Goal: Task Accomplishment & Management: Complete application form

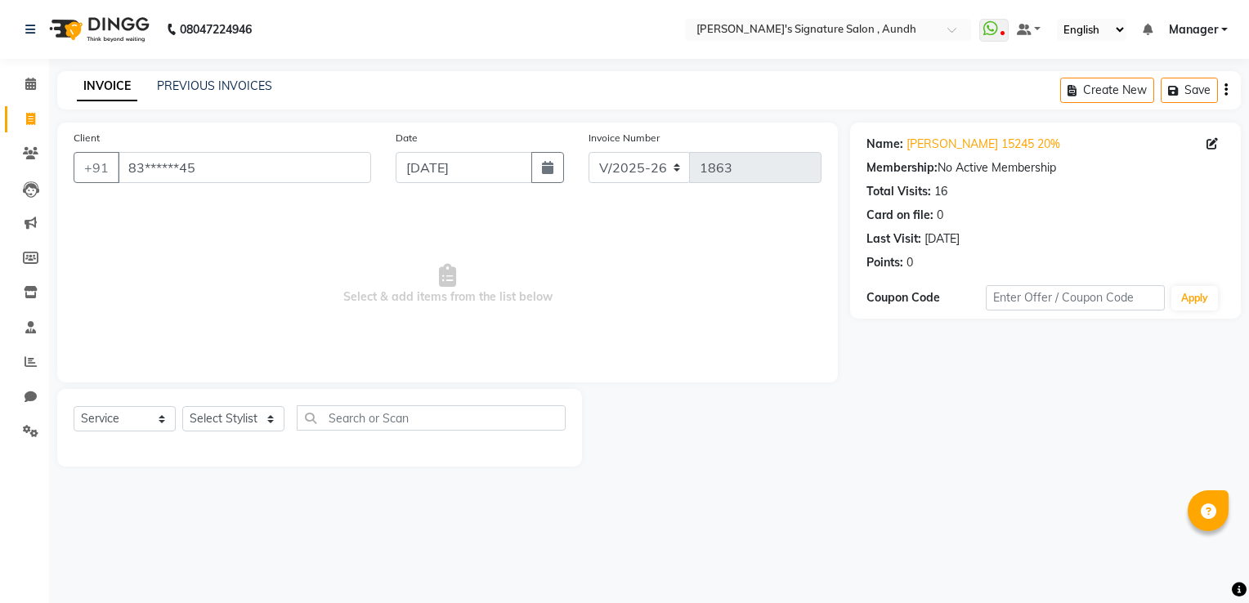
select select "6342"
select select "service"
click at [204, 90] on link "PREVIOUS INVOICES" at bounding box center [214, 85] width 115 height 15
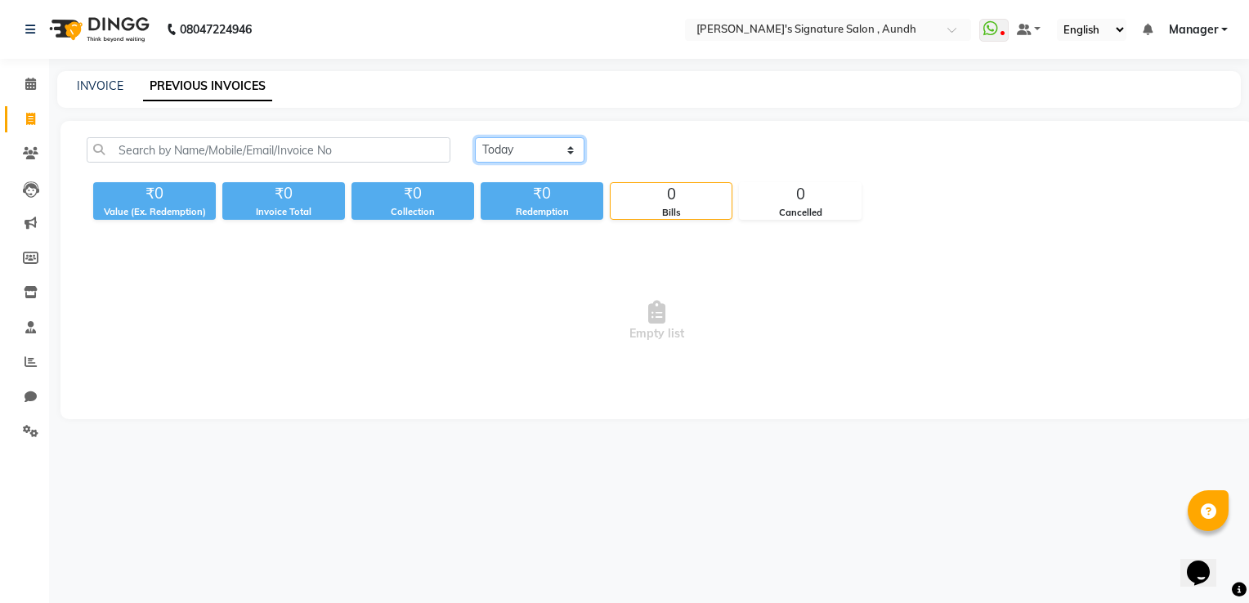
click at [561, 153] on select "[DATE] [DATE] Custom Range" at bounding box center [530, 149] width 110 height 25
select select "[DATE]"
click at [475, 137] on select "[DATE] [DATE] Custom Range" at bounding box center [530, 149] width 110 height 25
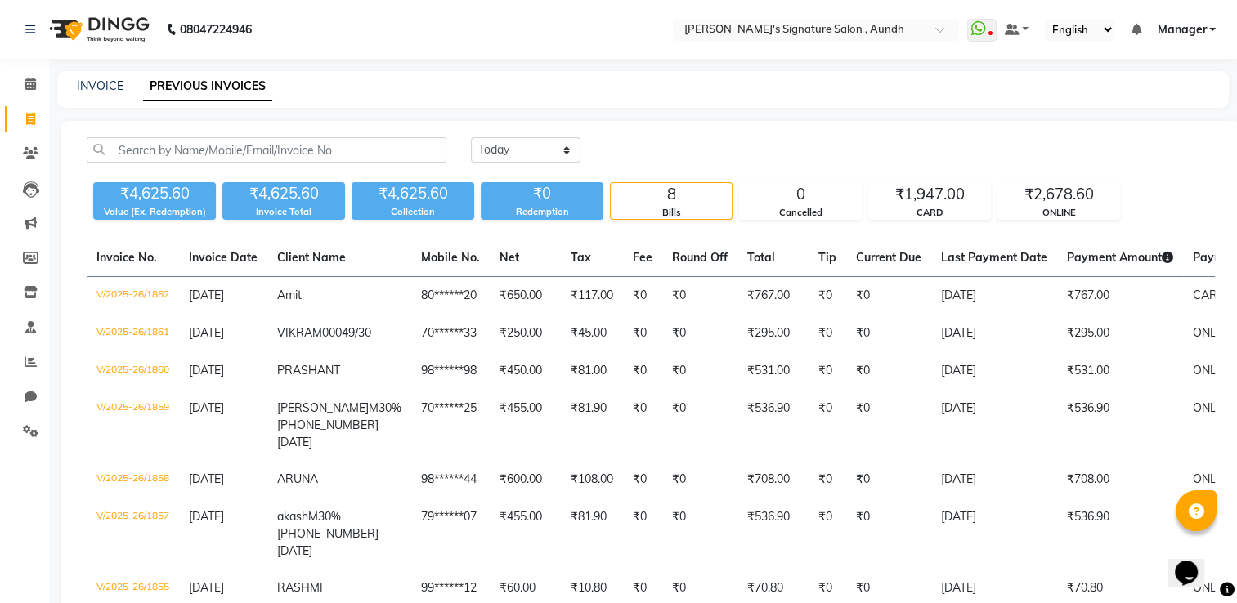
click at [101, 78] on div "INVOICE" at bounding box center [100, 86] width 47 height 17
click at [100, 95] on div "INVOICE PREVIOUS INVOICES" at bounding box center [643, 89] width 1172 height 37
click at [100, 93] on link "INVOICE" at bounding box center [100, 85] width 47 height 15
select select "service"
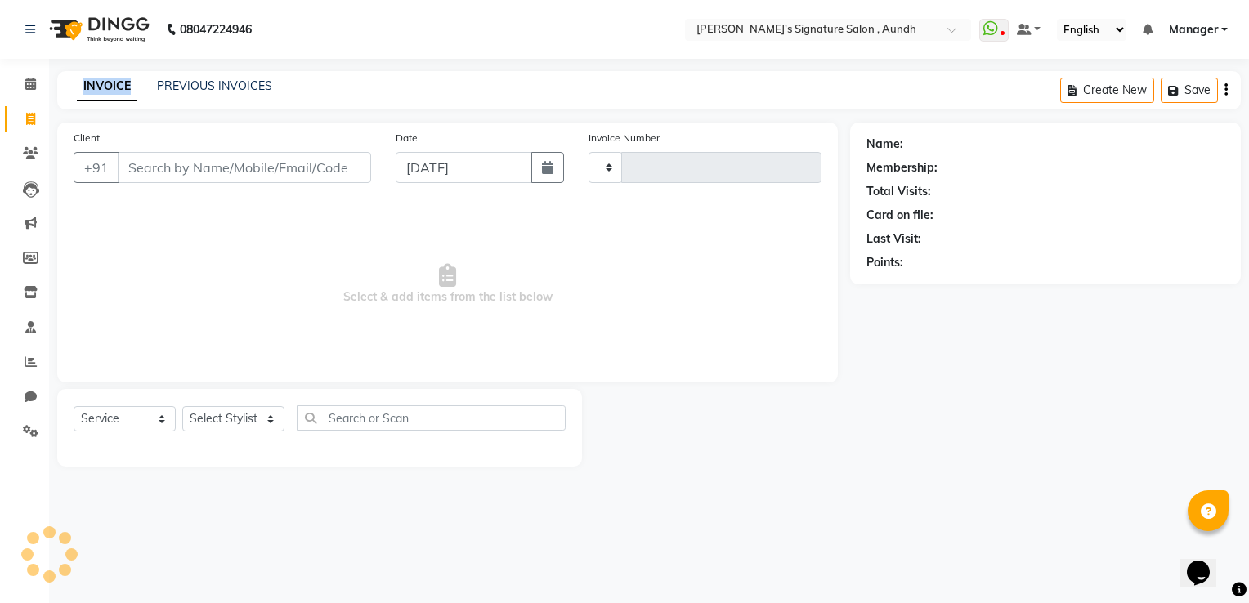
type input "1863"
click at [100, 93] on link "INVOICE" at bounding box center [107, 86] width 61 height 29
select select "6342"
click at [100, 93] on link "INVOICE" at bounding box center [107, 86] width 61 height 29
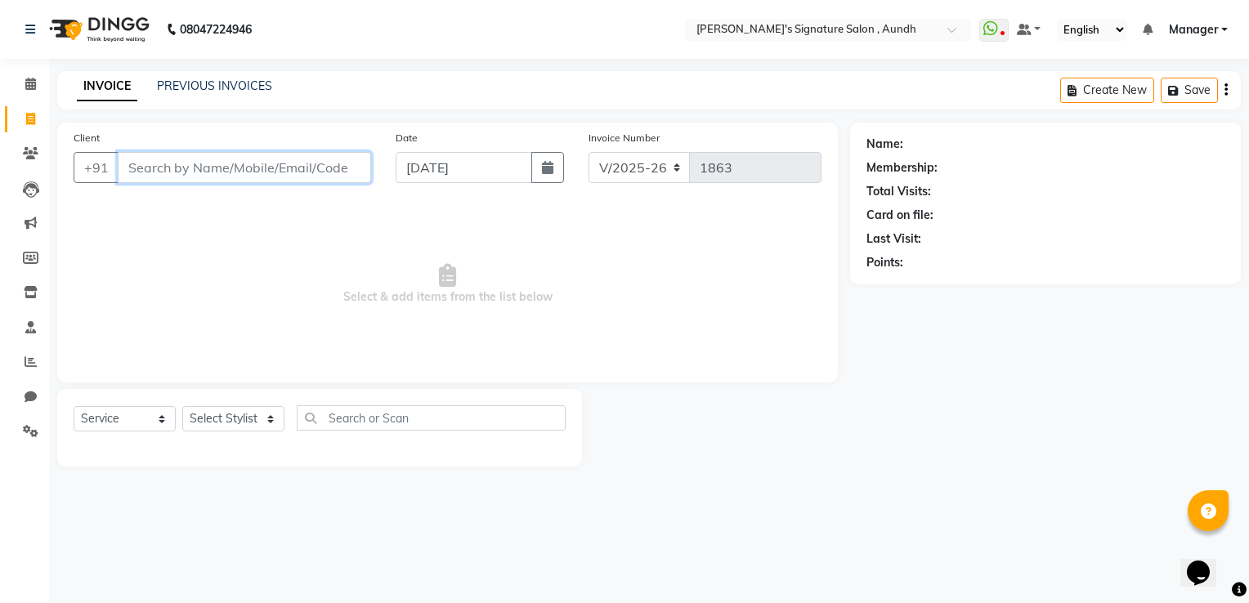
drag, startPoint x: 100, startPoint y: 93, endPoint x: 143, endPoint y: 163, distance: 81.9
click at [143, 163] on input "Client" at bounding box center [244, 167] width 253 height 31
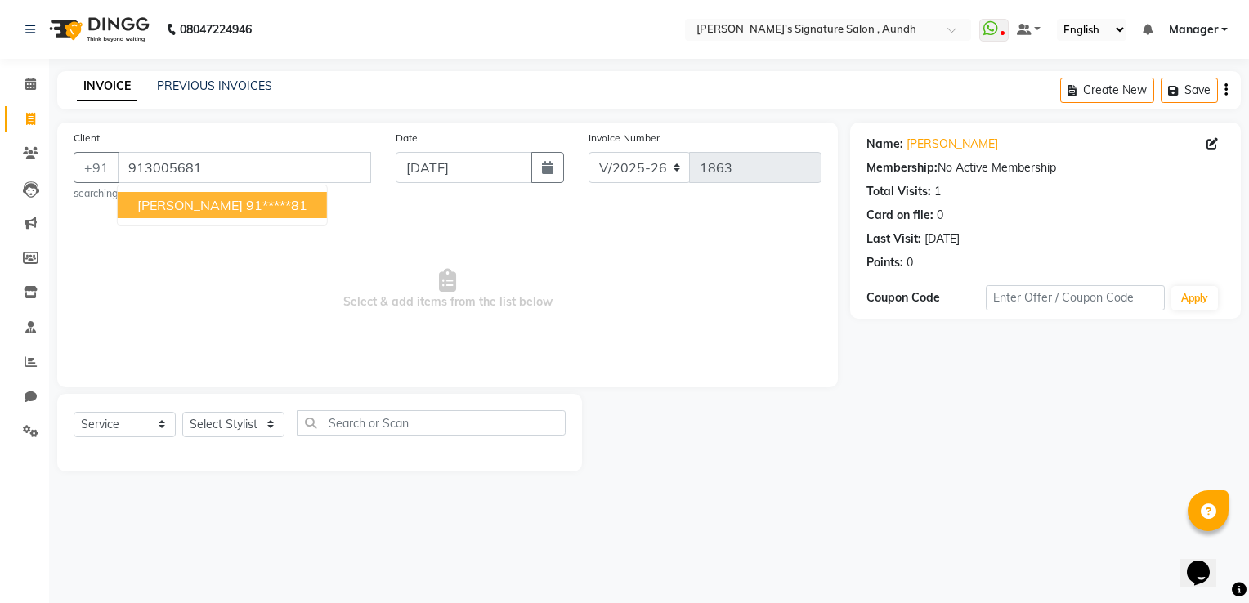
click at [196, 207] on span "[PERSON_NAME]" at bounding box center [189, 205] width 105 height 16
type input "91*****81"
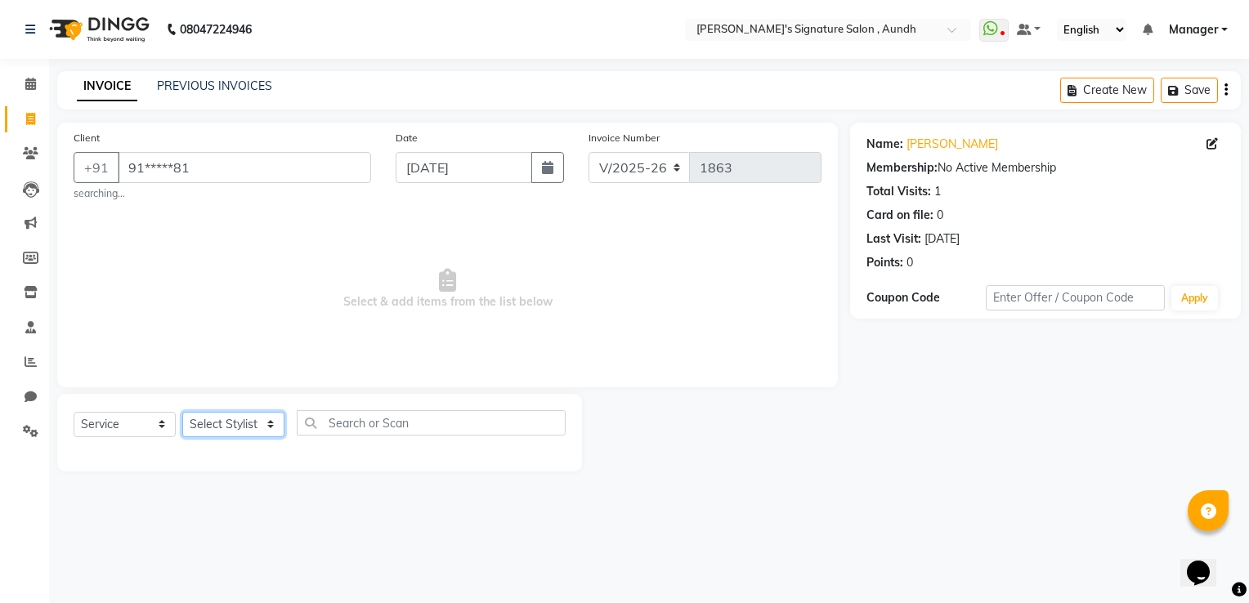
click at [217, 427] on select "Select Stylist [PERSON_NAME] Ankit Sir DEEPAK SAUDAGAR Dev DEVA SIR Diya [PERSO…" at bounding box center [233, 424] width 102 height 25
select select "48852"
click at [182, 413] on select "Select Stylist [PERSON_NAME] Ankit Sir DEEPAK SAUDAGAR Dev DEVA SIR Diya [PERSO…" at bounding box center [233, 424] width 102 height 25
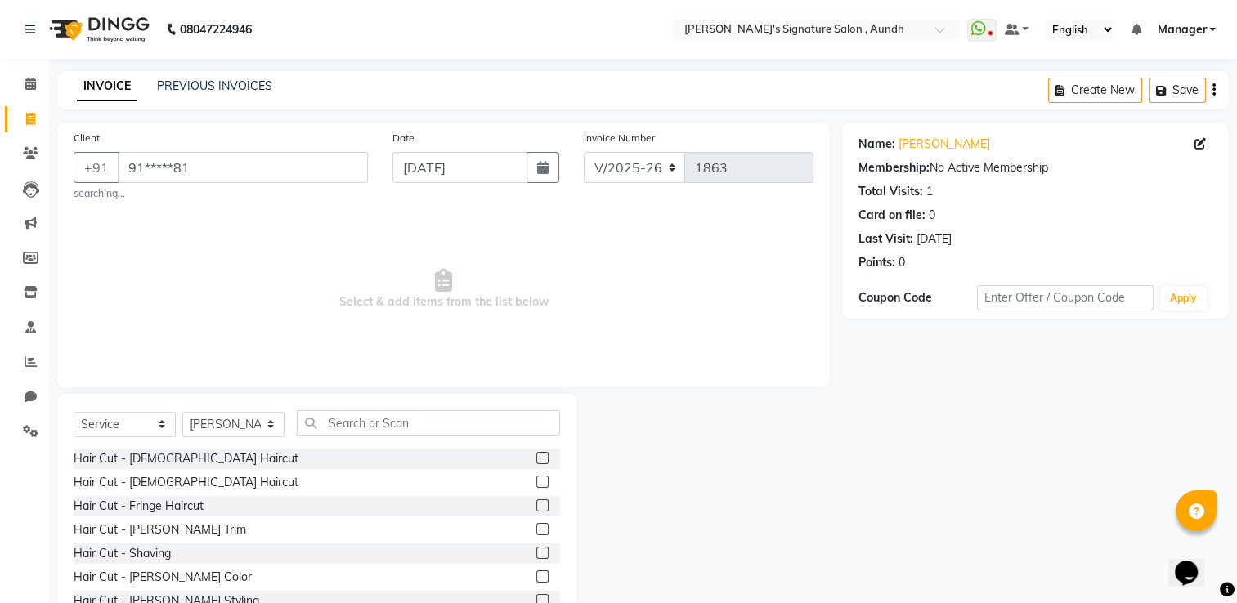
click at [536, 460] on label at bounding box center [542, 458] width 12 height 12
click at [536, 460] on input "checkbox" at bounding box center [541, 459] width 11 height 11
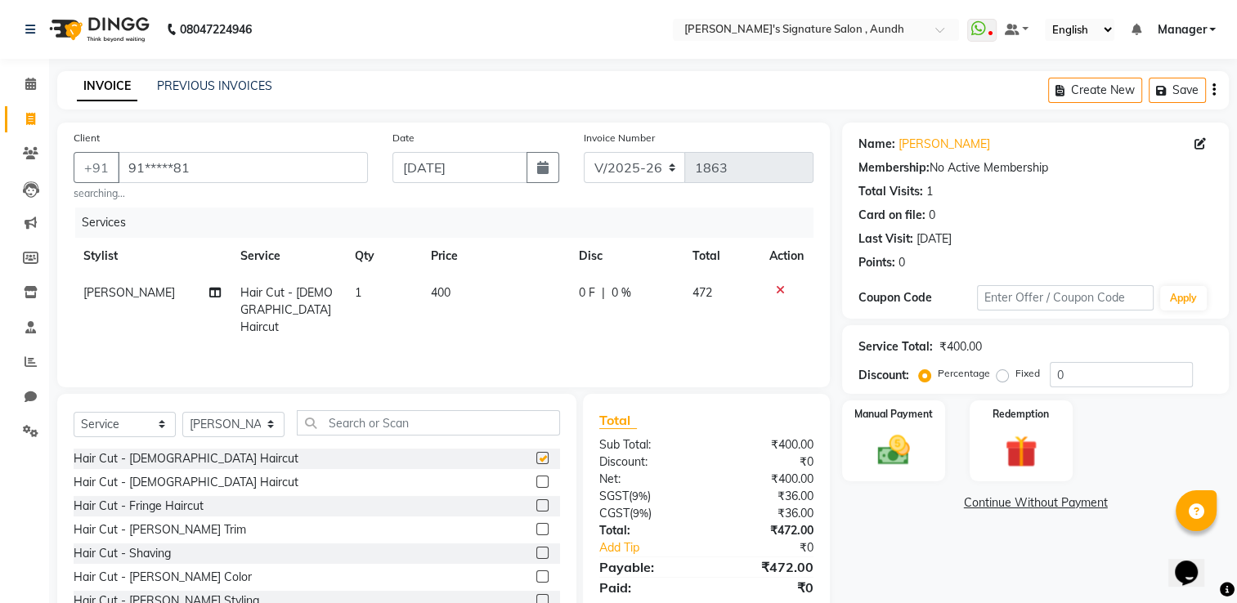
checkbox input "false"
click at [536, 529] on label at bounding box center [542, 529] width 12 height 12
click at [536, 529] on input "checkbox" at bounding box center [541, 530] width 11 height 11
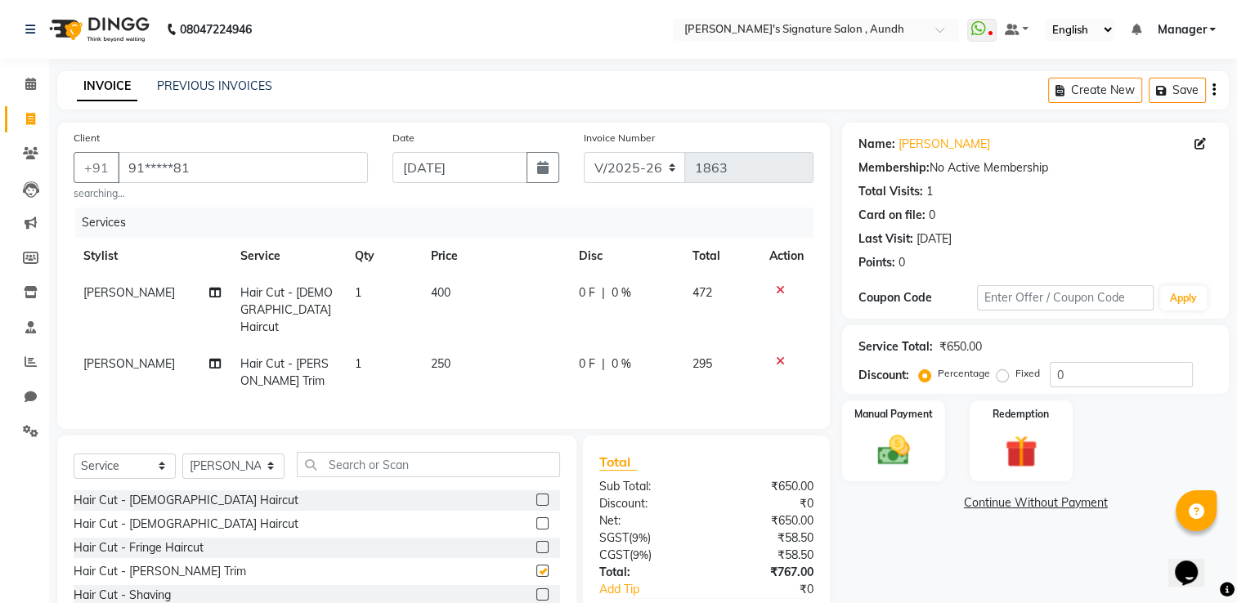
checkbox input "false"
click at [629, 294] on div "0 F | 0 %" at bounding box center [626, 293] width 94 height 17
select select "48852"
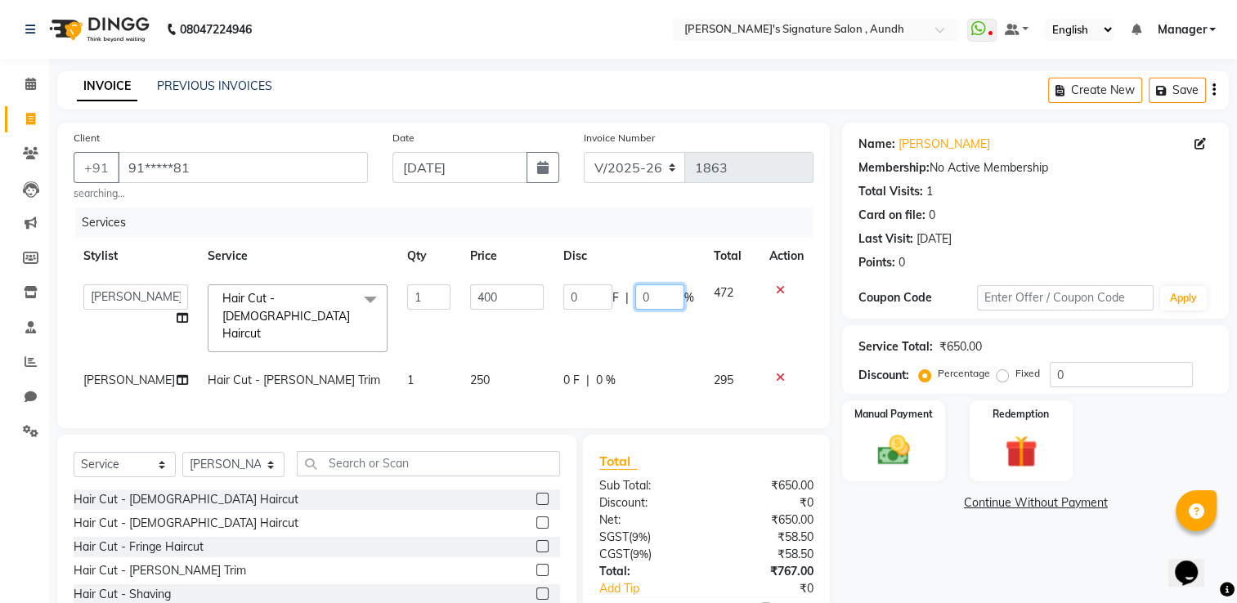
click at [661, 296] on input "0" at bounding box center [659, 297] width 49 height 25
type input "30"
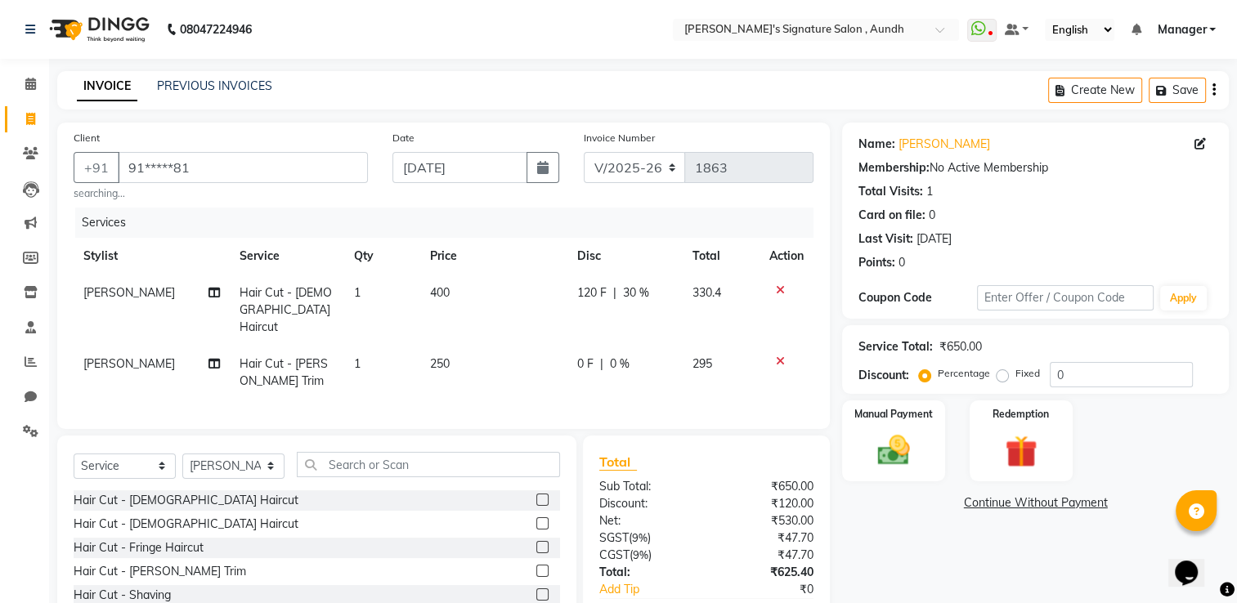
click at [617, 361] on td "0 F | 0 %" at bounding box center [624, 373] width 115 height 54
select select "48852"
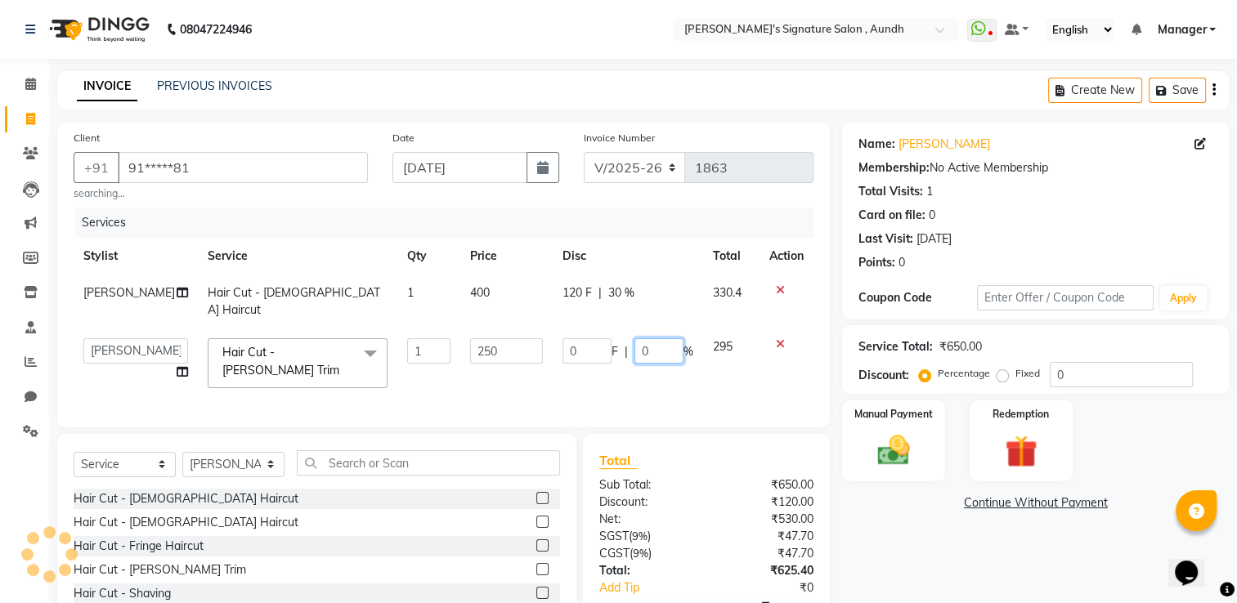
click at [648, 339] on input "0" at bounding box center [658, 351] width 49 height 25
type input "30"
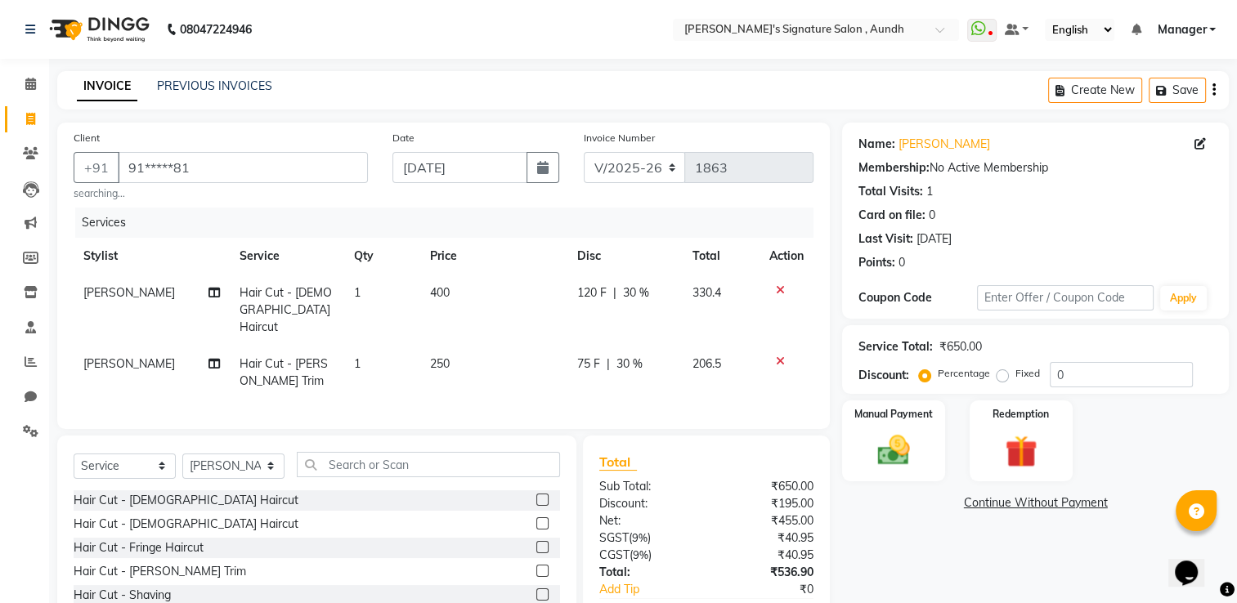
click at [688, 346] on tr "[PERSON_NAME] Hair Cut - [PERSON_NAME] Trim 1 250 75 F | 30 % 206.5" at bounding box center [444, 373] width 740 height 54
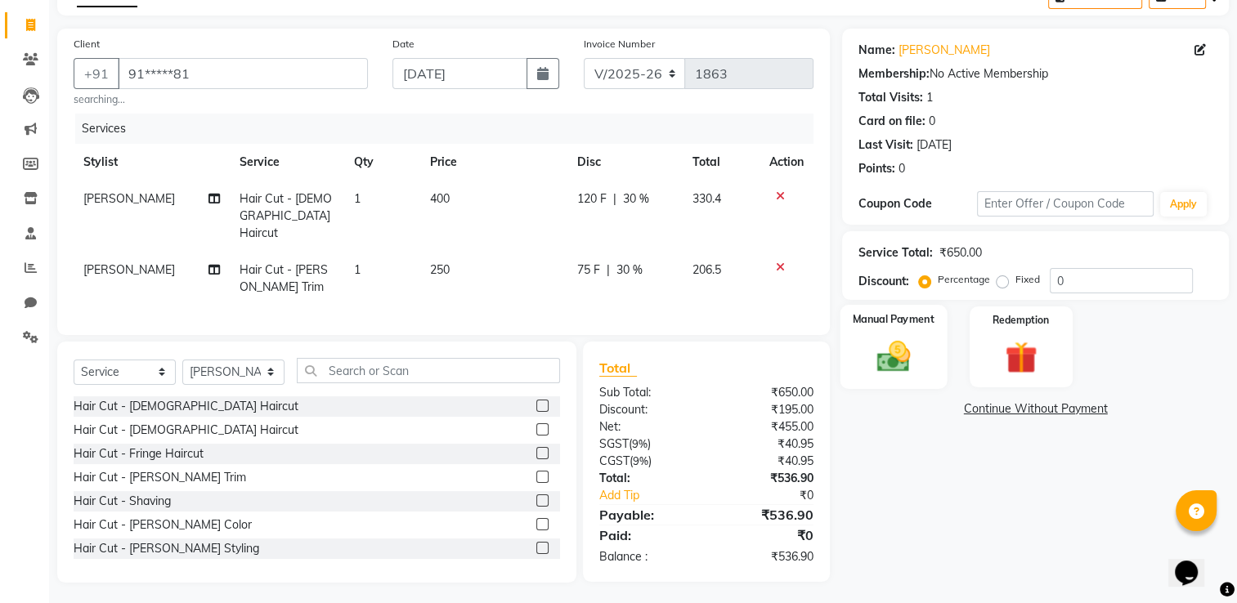
click at [894, 365] on img at bounding box center [894, 357] width 55 height 38
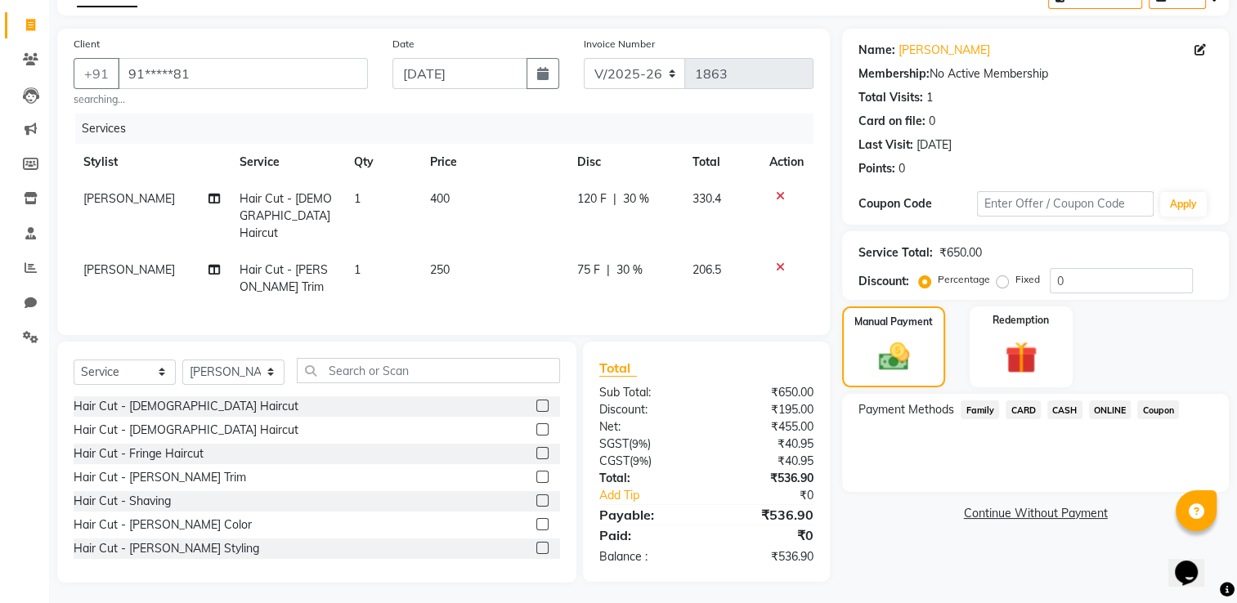
click at [1102, 417] on span "ONLINE" at bounding box center [1110, 410] width 43 height 19
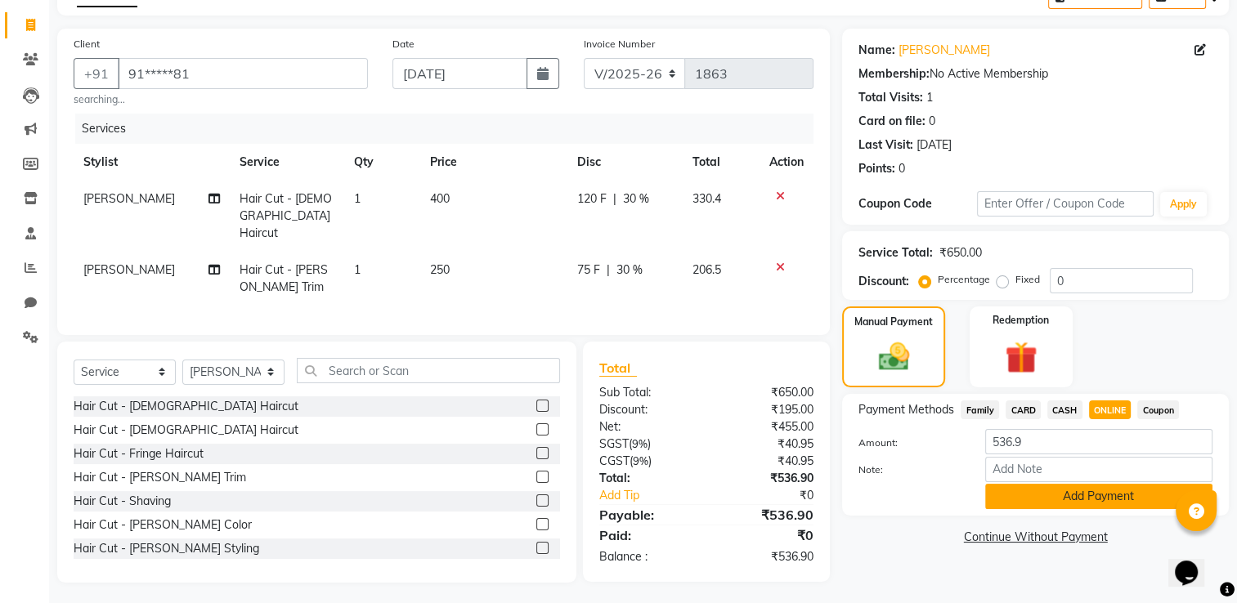
click at [1071, 495] on button "Add Payment" at bounding box center [1098, 496] width 227 height 25
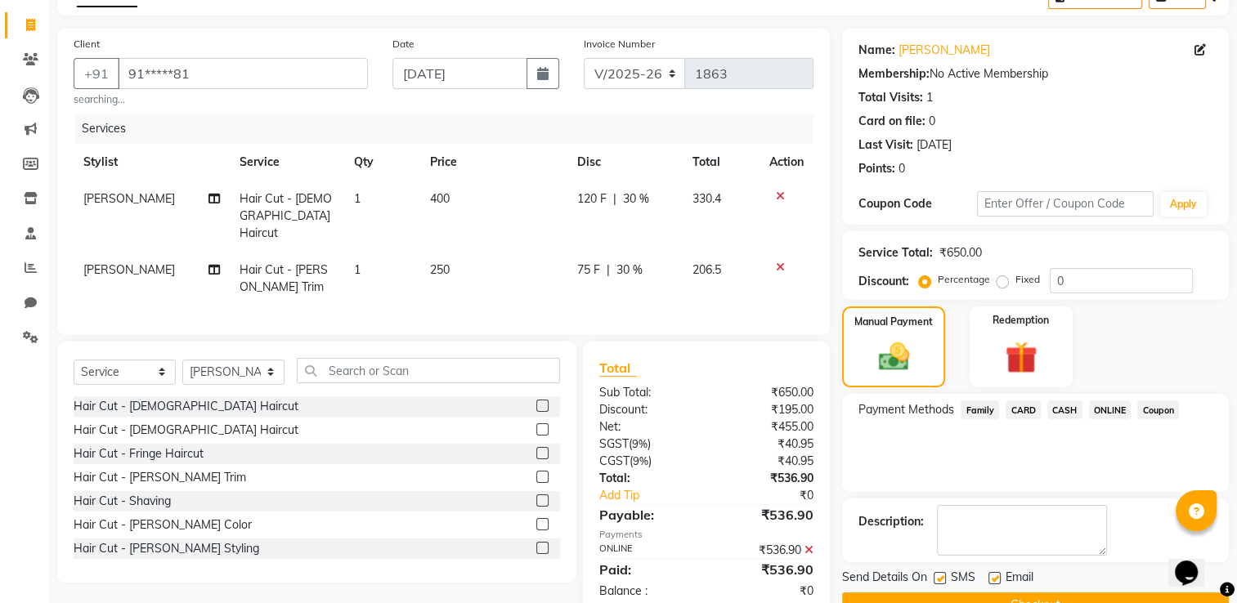
scroll to position [132, 0]
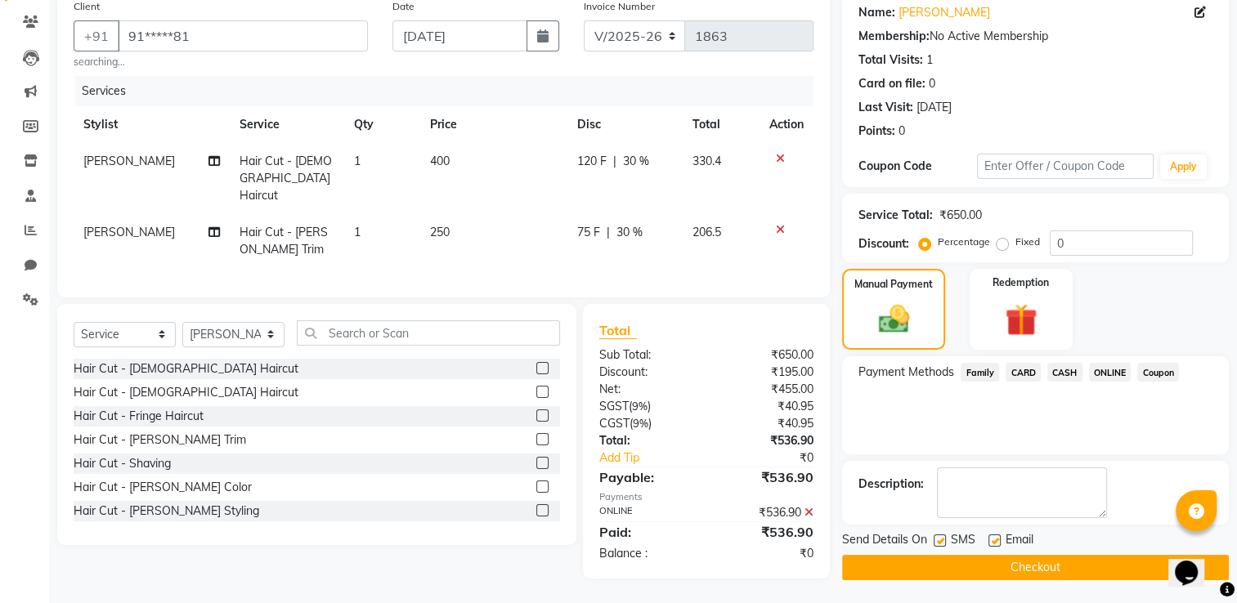
click at [1016, 569] on button "Checkout" at bounding box center [1035, 567] width 387 height 25
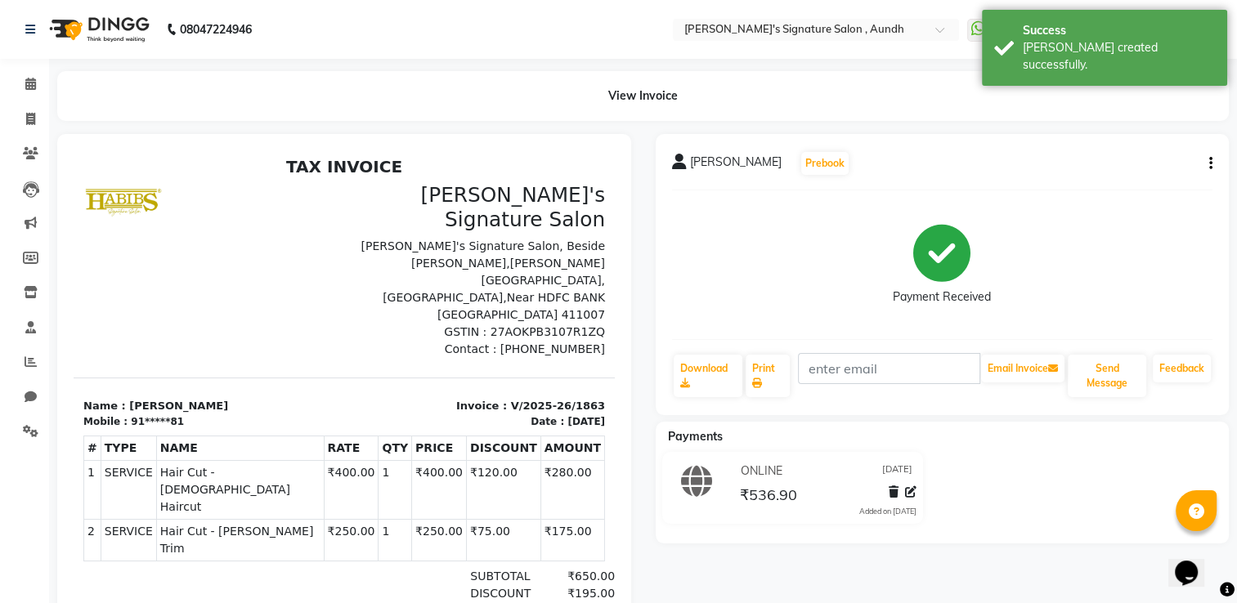
select select "service"
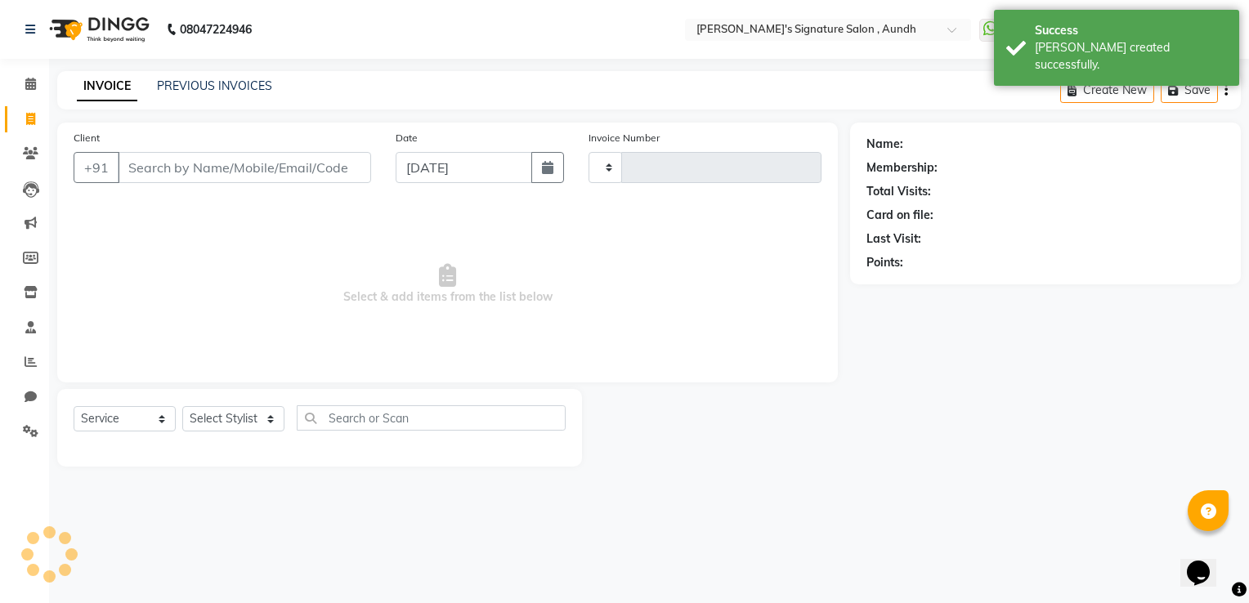
type input "1864"
select select "6342"
